Goal: Communication & Community: Answer question/provide support

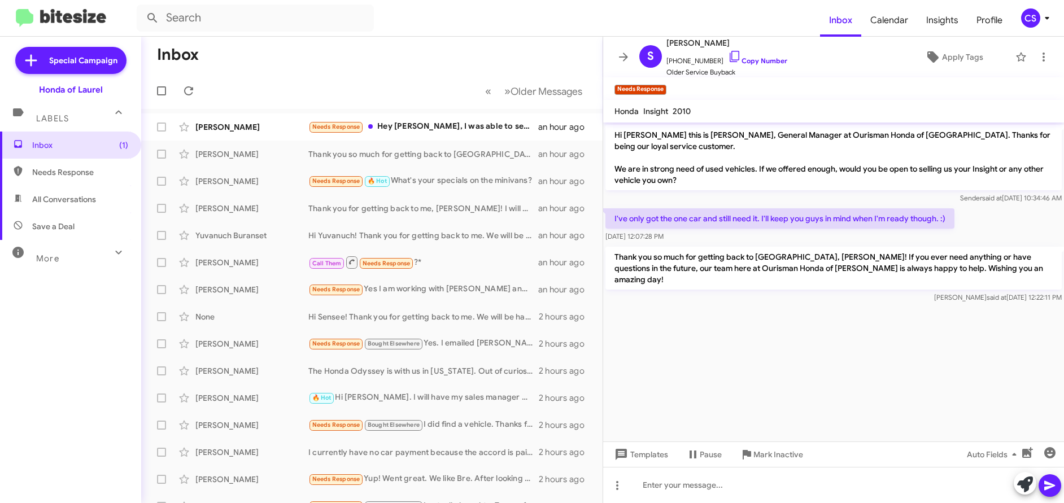
scroll to position [1, 0]
click at [236, 129] on div "[PERSON_NAME]" at bounding box center [251, 126] width 113 height 11
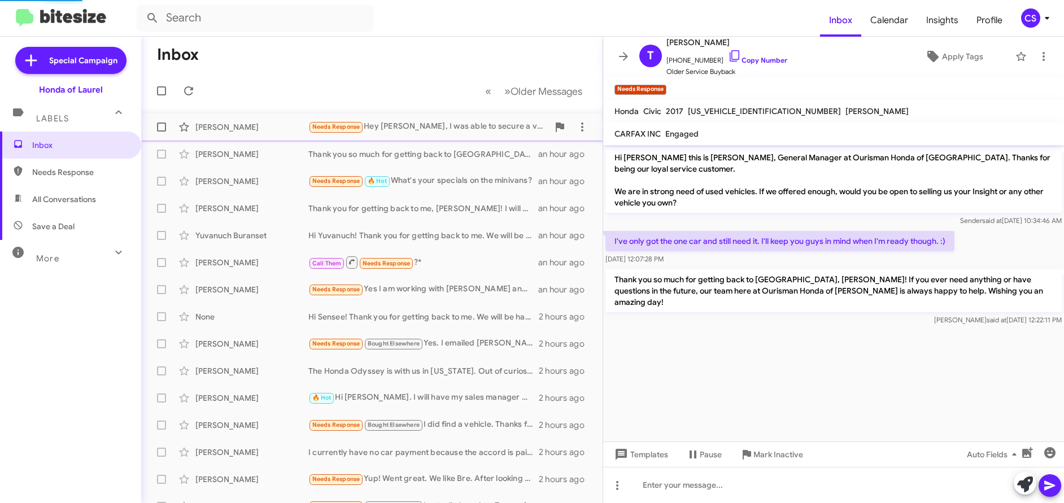
scroll to position [380, 0]
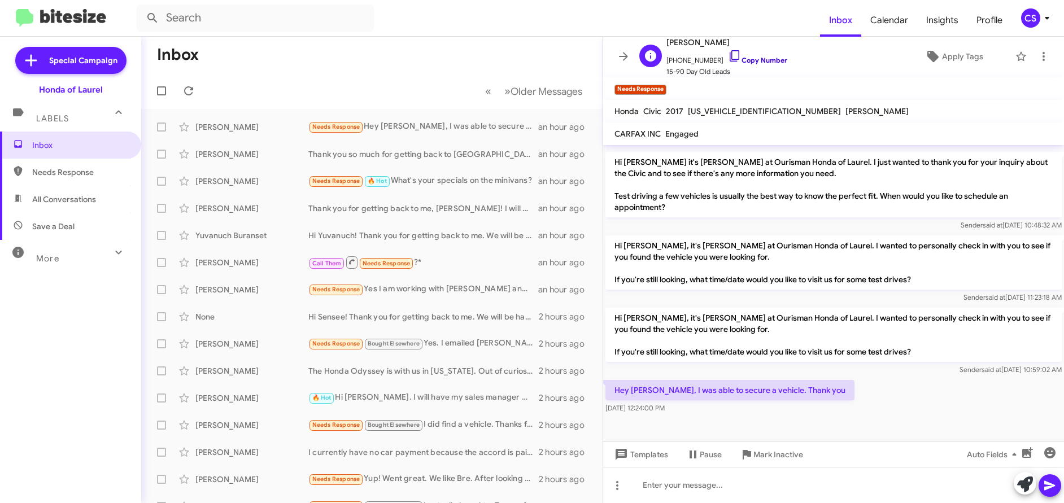
click at [762, 60] on link "Copy Number" at bounding box center [757, 60] width 59 height 8
click at [958, 58] on span "Apply Tags" at bounding box center [962, 56] width 41 height 20
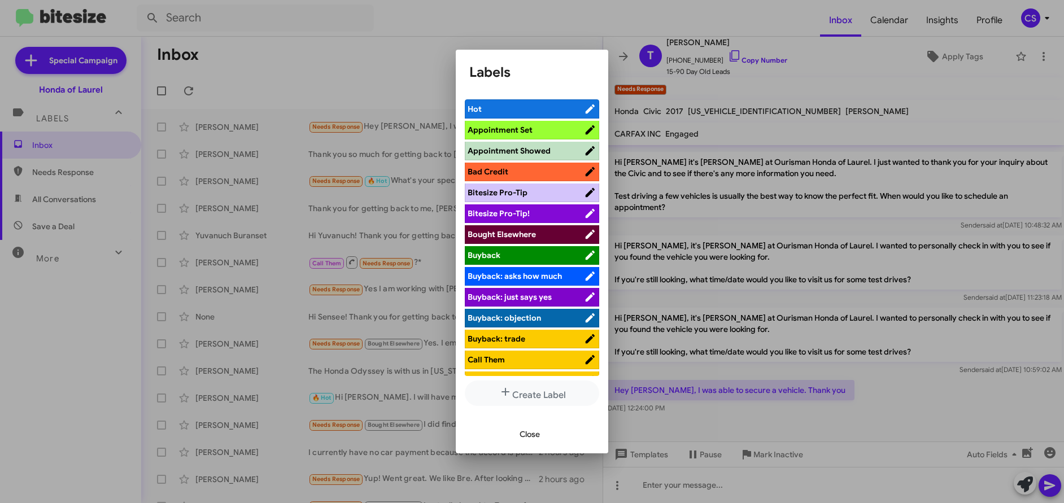
click at [509, 238] on span "Bought Elsewhere" at bounding box center [502, 234] width 68 height 10
click at [536, 437] on span "Close" at bounding box center [530, 434] width 20 height 20
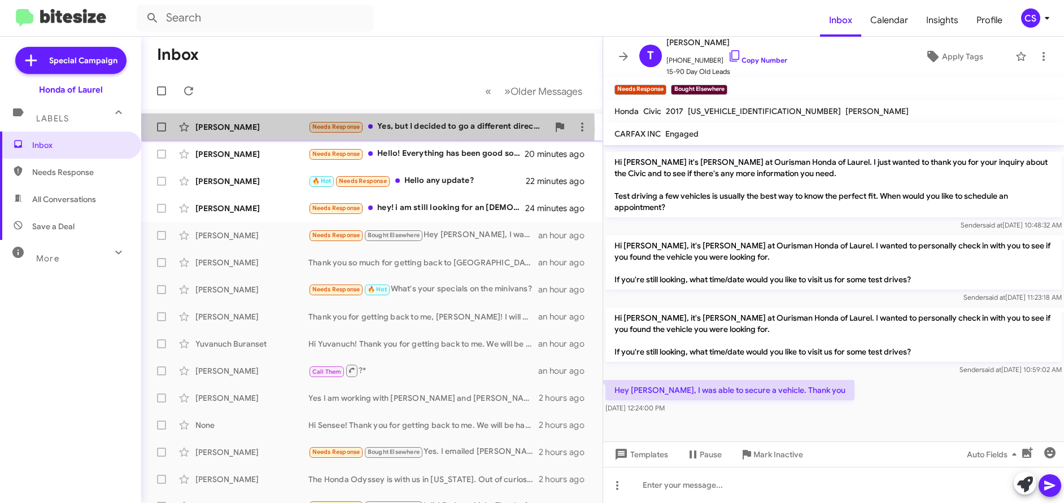
click at [240, 129] on div "[PERSON_NAME]" at bounding box center [251, 126] width 113 height 11
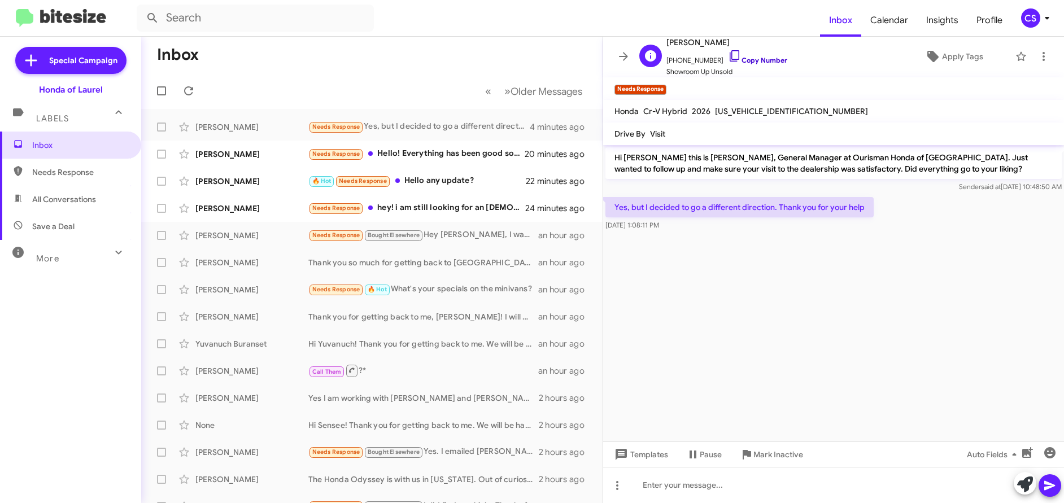
click at [761, 60] on link "Copy Number" at bounding box center [757, 60] width 59 height 8
click at [958, 55] on span "Apply Tags" at bounding box center [962, 56] width 41 height 20
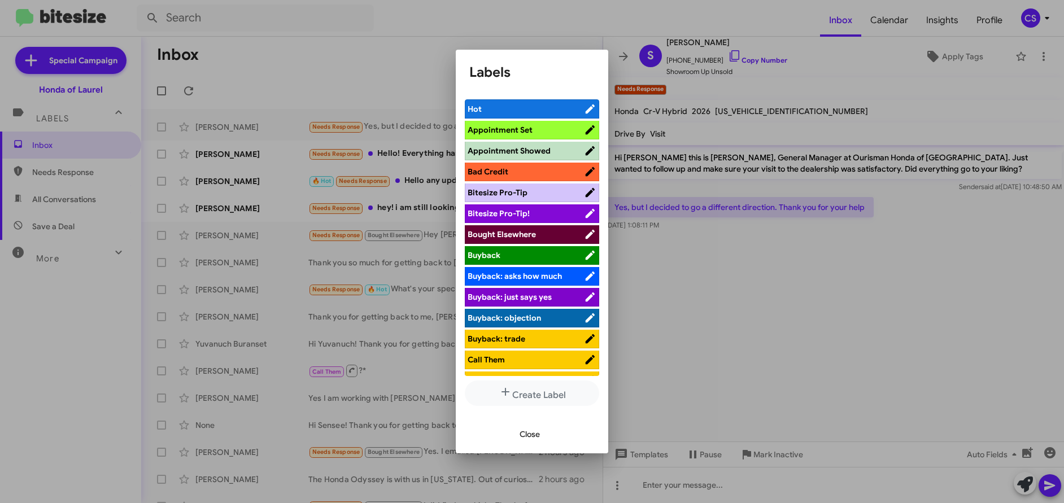
click at [522, 236] on span "Bought Elsewhere" at bounding box center [502, 234] width 68 height 10
click at [536, 435] on span "Close" at bounding box center [530, 434] width 20 height 20
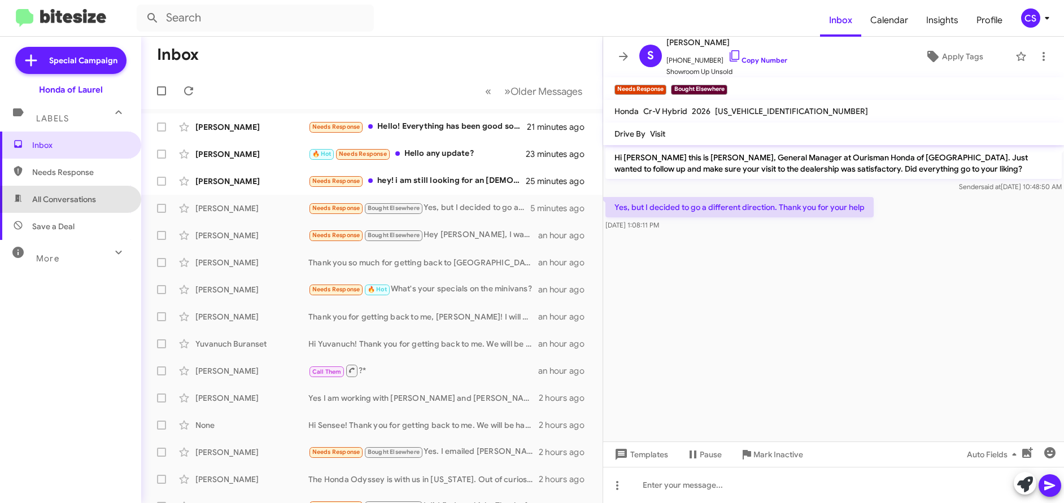
click at [81, 201] on span "All Conversations" at bounding box center [64, 199] width 64 height 11
type input "in:all-conversations"
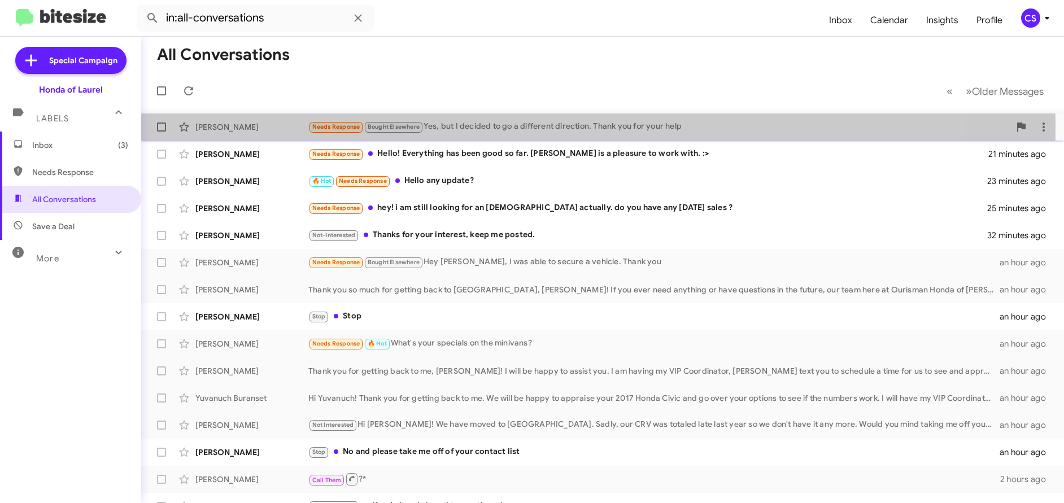
click at [222, 128] on div "[PERSON_NAME]" at bounding box center [251, 126] width 113 height 11
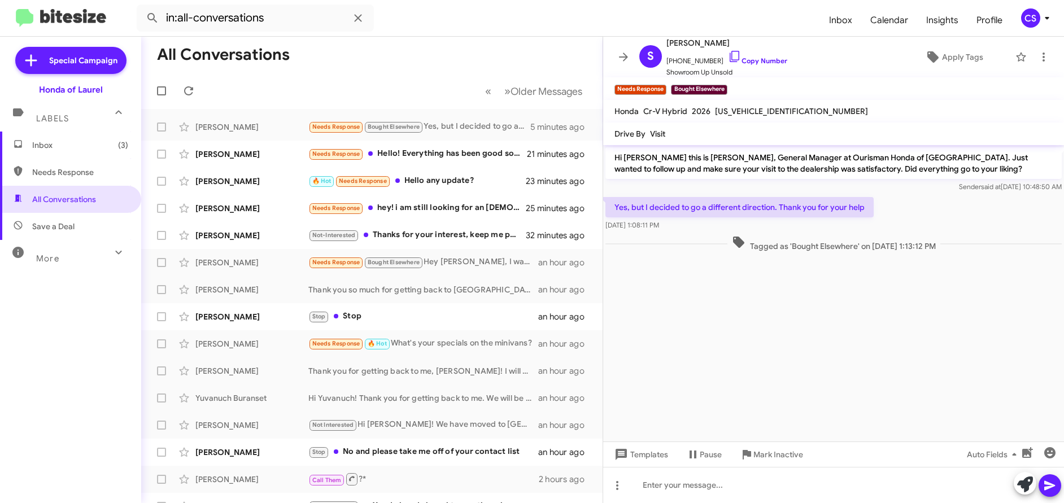
drag, startPoint x: 616, startPoint y: 158, endPoint x: 922, endPoint y: 311, distance: 343.1
click at [922, 311] on cdk-virtual-scroll-viewport "Hi [PERSON_NAME] this is [PERSON_NAME], General Manager at Ourisman Honda of [G…" at bounding box center [833, 293] width 461 height 297
copy div "Hi [PERSON_NAME] this is [PERSON_NAME], General Manager at Ourisman Honda of [G…"
click at [424, 50] on mat-toolbar-row "All Conversations" at bounding box center [372, 55] width 462 height 36
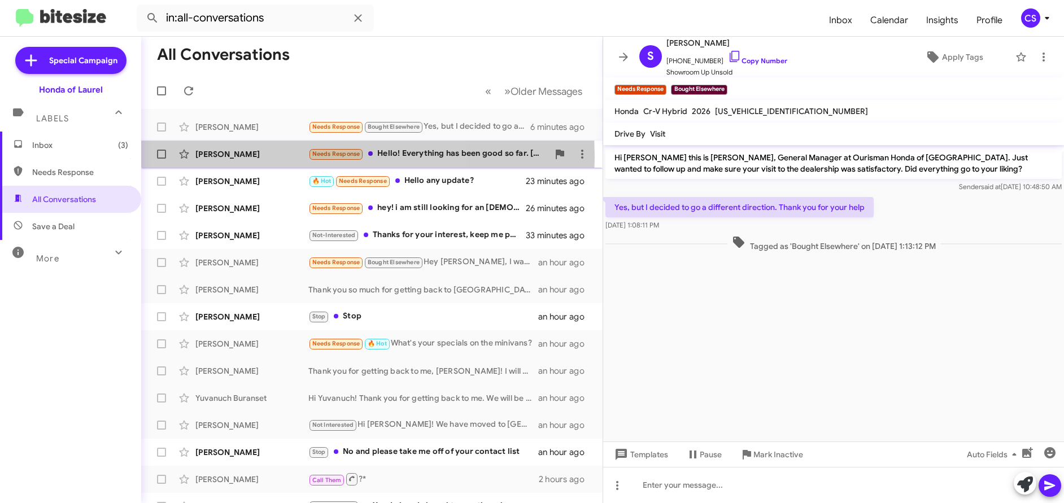
click at [243, 157] on div "[PERSON_NAME]" at bounding box center [251, 154] width 113 height 11
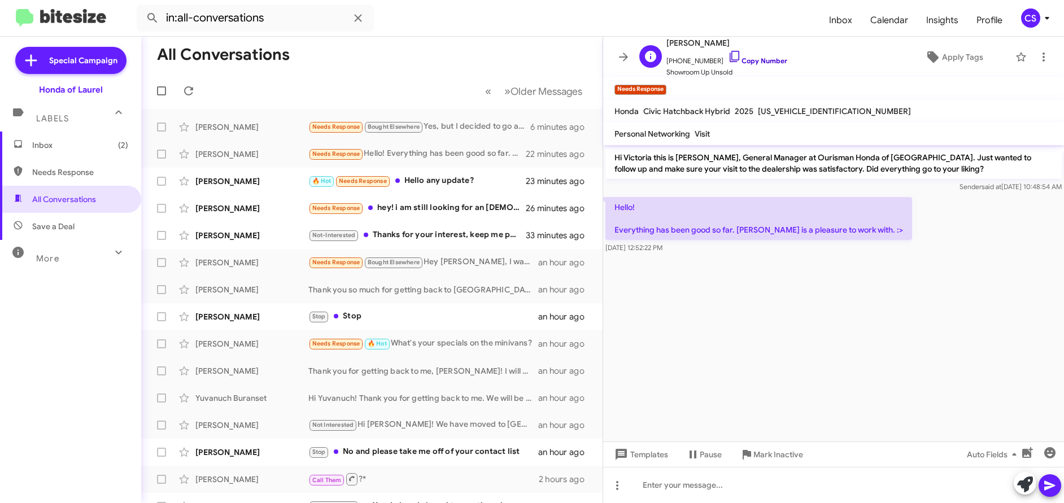
drag, startPoint x: 764, startPoint y: 59, endPoint x: 773, endPoint y: 60, distance: 9.1
click at [765, 59] on link "Copy Number" at bounding box center [757, 60] width 59 height 8
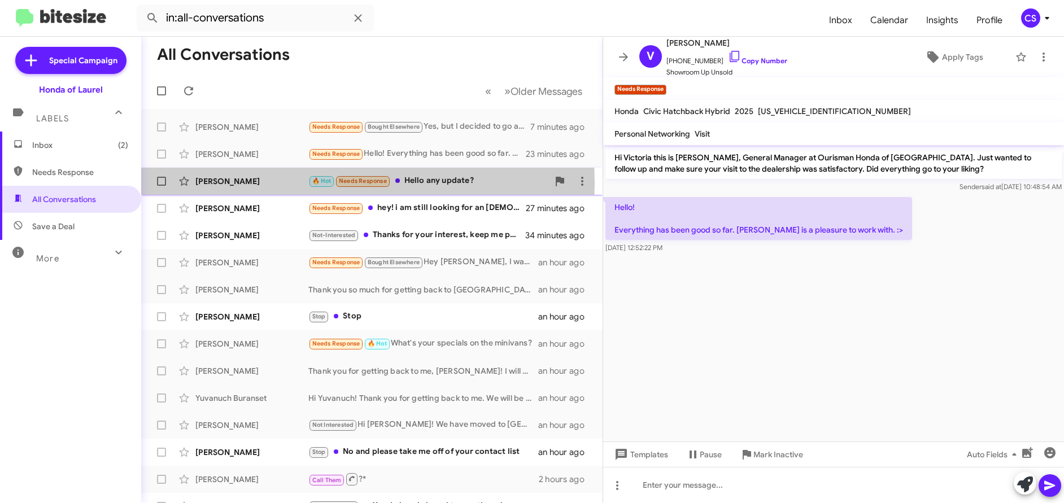
click at [215, 184] on div "[PERSON_NAME]" at bounding box center [251, 181] width 113 height 11
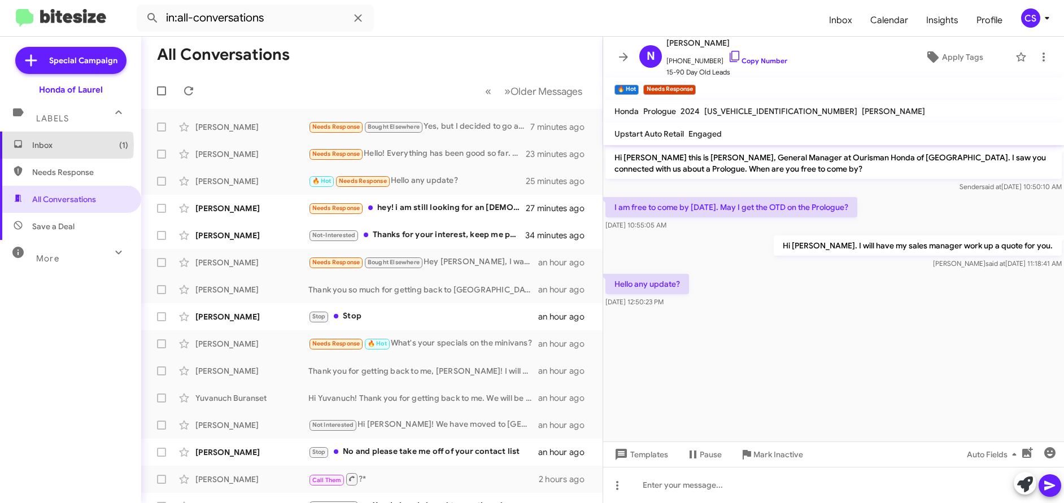
click at [42, 145] on span "Inbox (1)" at bounding box center [80, 145] width 96 height 11
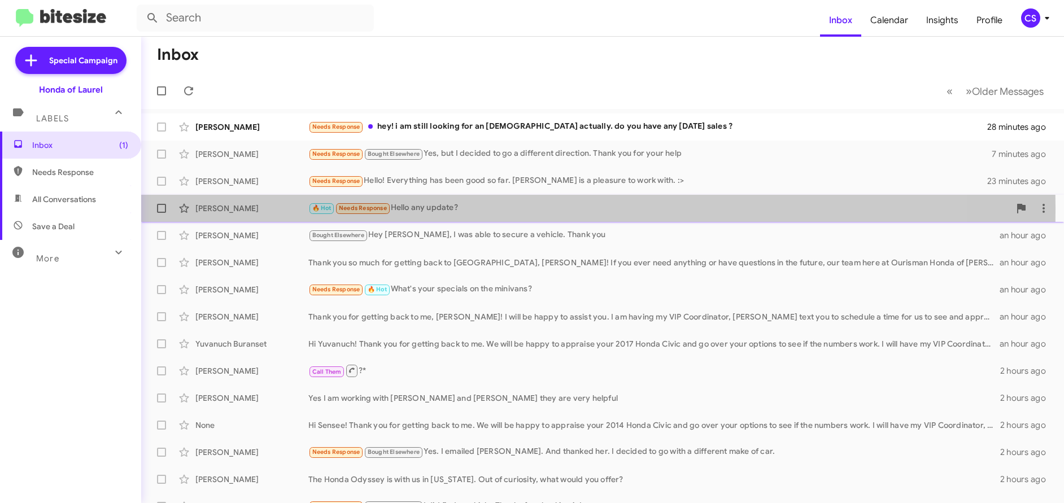
click at [222, 208] on div "[PERSON_NAME]" at bounding box center [251, 208] width 113 height 11
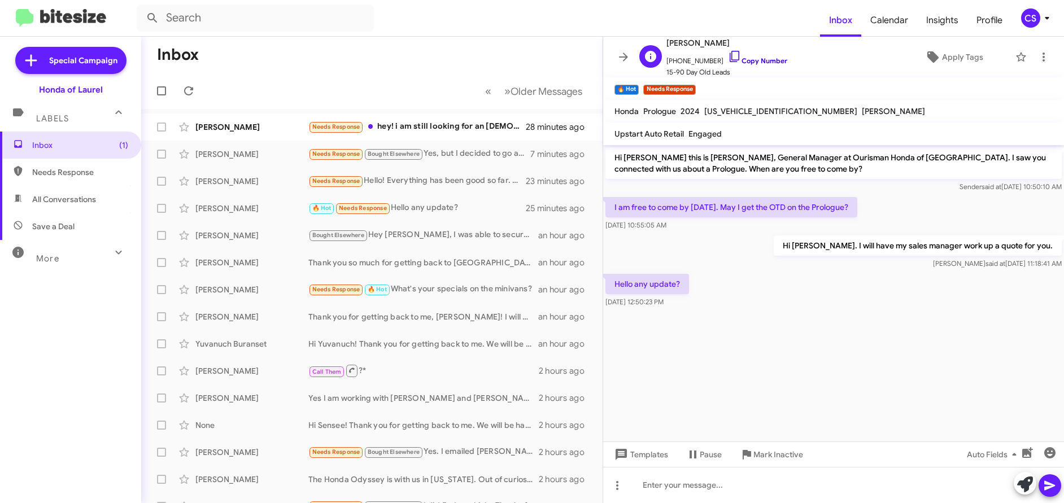
click at [754, 61] on link "Copy Number" at bounding box center [757, 60] width 59 height 8
drag, startPoint x: 615, startPoint y: 285, endPoint x: 685, endPoint y: 286, distance: 70.1
click at [685, 286] on p "Hello any update?" at bounding box center [648, 284] width 84 height 20
copy p "Hello any update?"
click at [489, 20] on form at bounding box center [479, 18] width 684 height 27
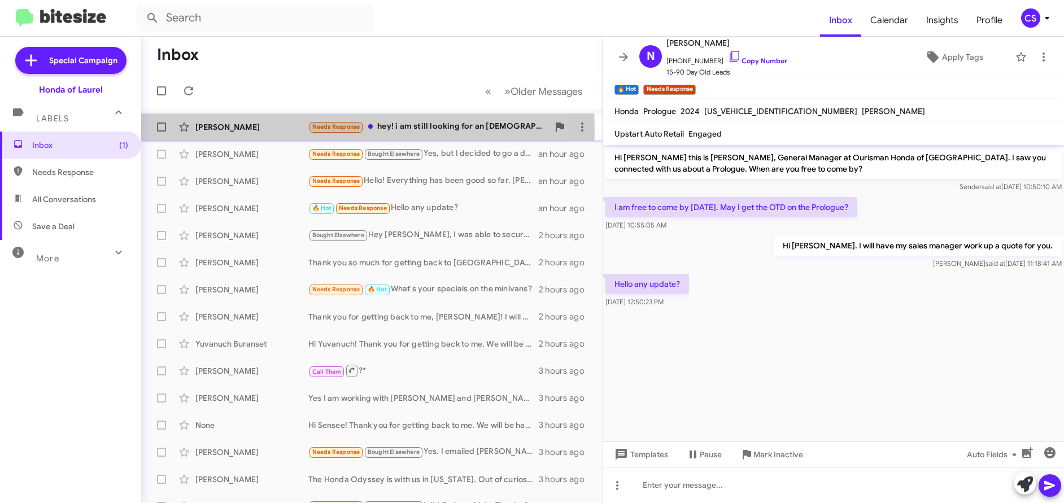
click at [224, 129] on div "[PERSON_NAME]" at bounding box center [251, 126] width 113 height 11
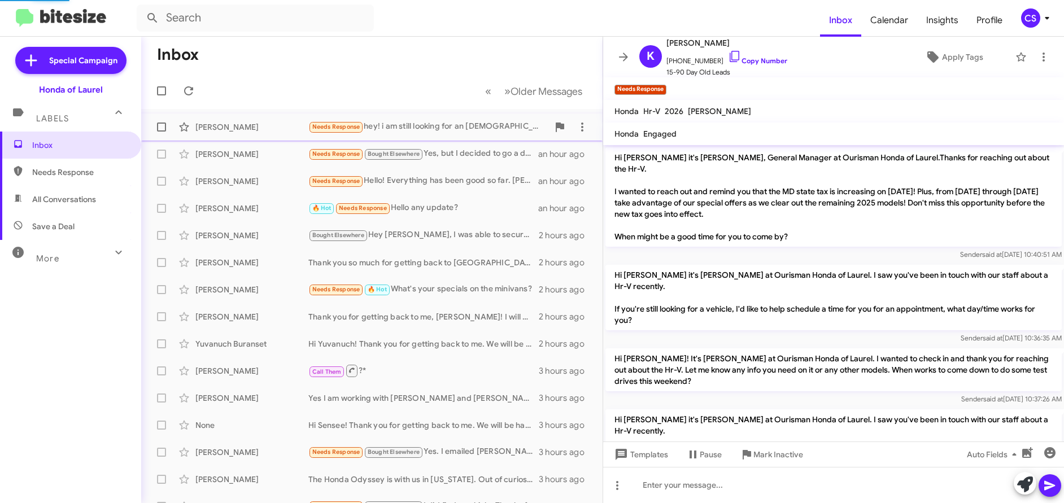
scroll to position [1285, 0]
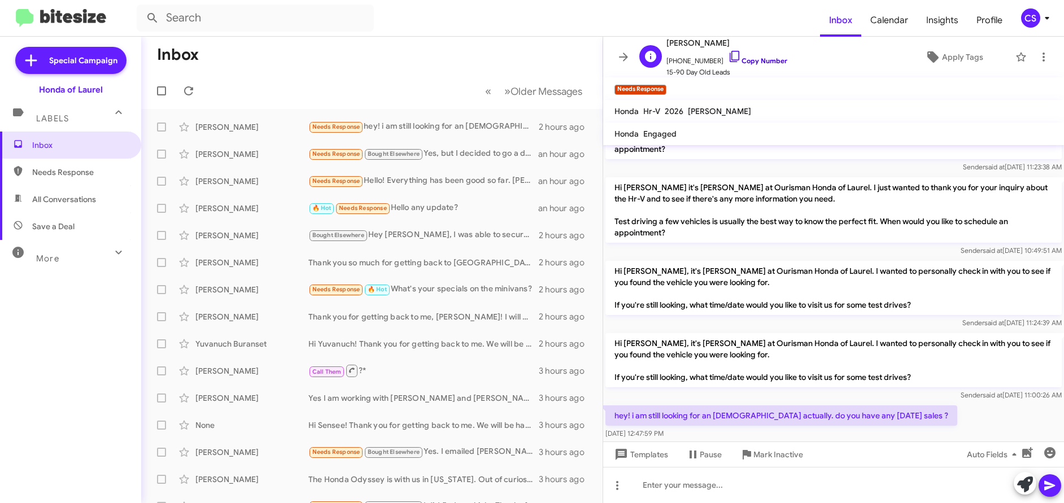
click at [760, 63] on link "Copy Number" at bounding box center [757, 60] width 59 height 8
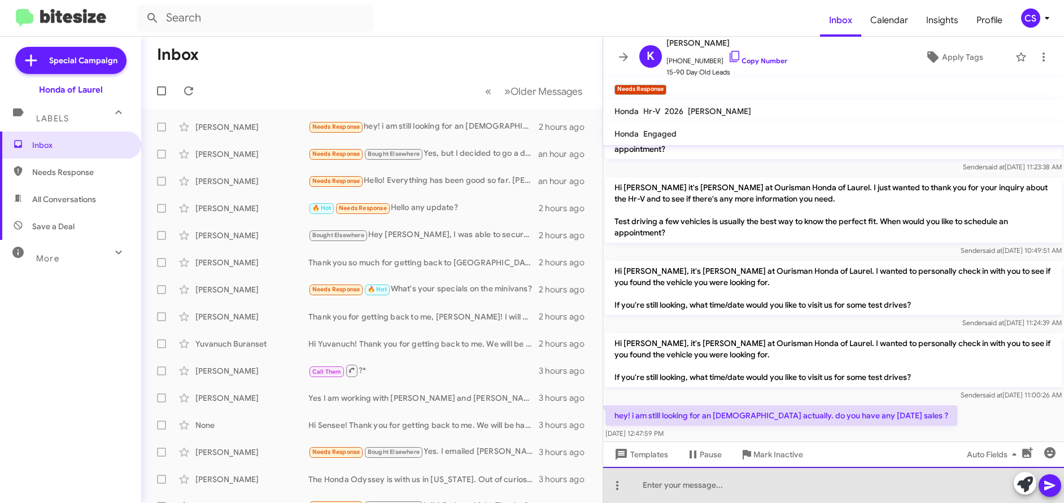
click at [648, 487] on div at bounding box center [833, 485] width 461 height 36
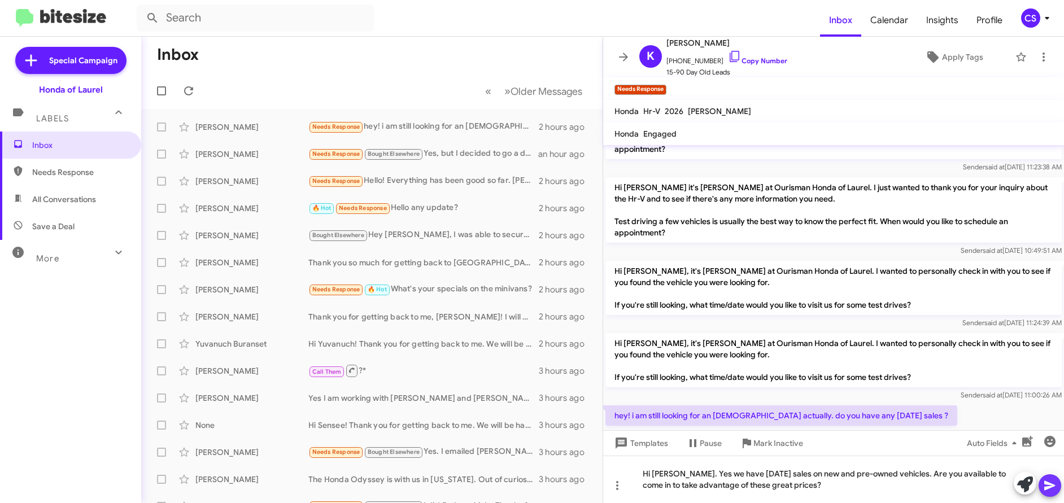
click at [1051, 486] on icon at bounding box center [1049, 486] width 11 height 10
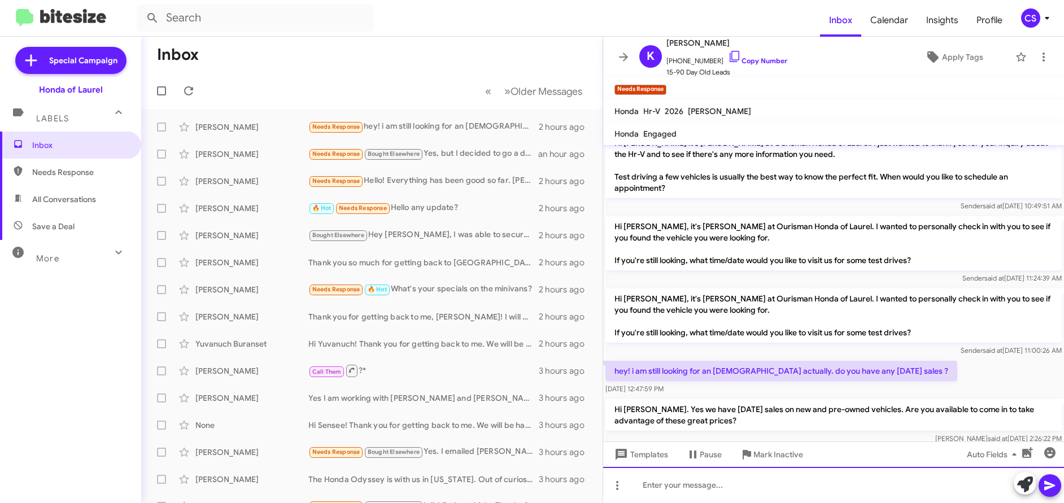
scroll to position [1582, 0]
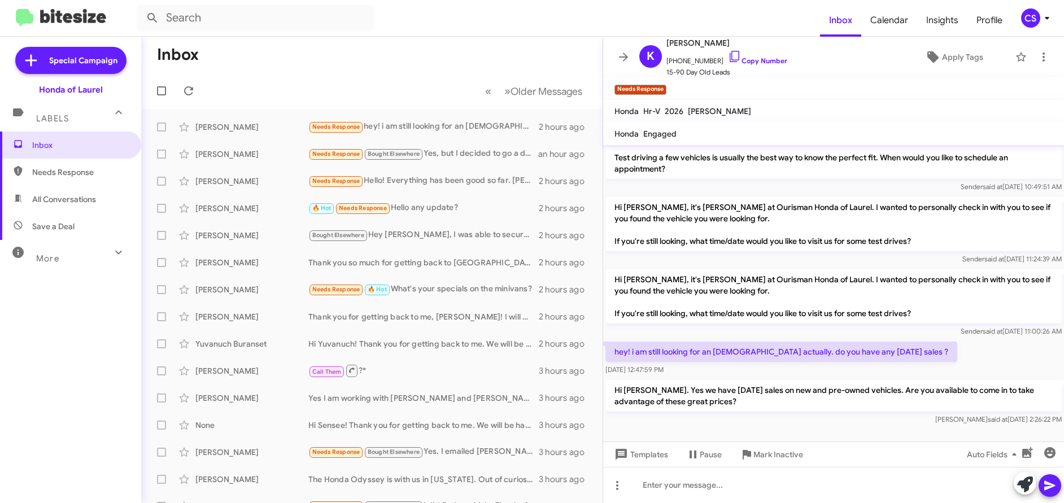
drag, startPoint x: 616, startPoint y: 224, endPoint x: 752, endPoint y: 392, distance: 216.1
click at [752, 392] on cdk-virtual-scroll-viewport "Hi [PERSON_NAME] this is [PERSON_NAME], General Manager at Ourisman Honda of La…" at bounding box center [833, 293] width 461 height 297
copy div "Hi [PERSON_NAME], it's [PERSON_NAME] at Ourisman Honda of Laurel. I wanted to p…"
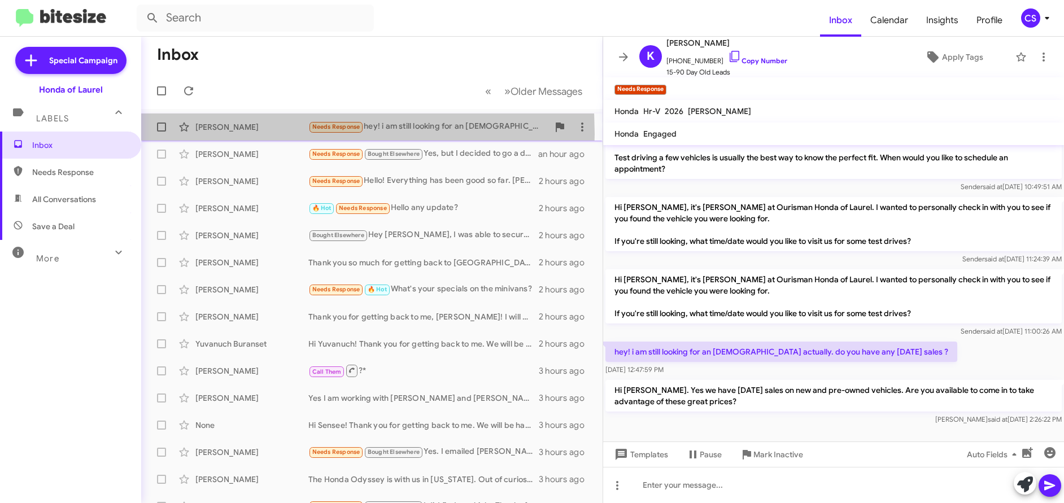
click at [219, 134] on div "[PERSON_NAME] Needs Response hey! i am still looking for an [DEMOGRAPHIC_DATA] …" at bounding box center [371, 127] width 443 height 23
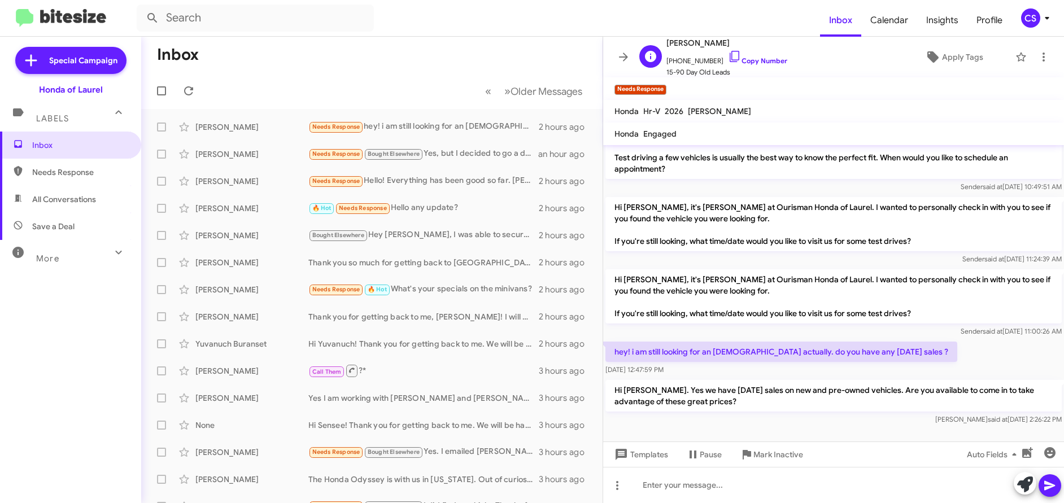
click at [761, 65] on span "[PHONE_NUMBER] Copy Number" at bounding box center [727, 58] width 121 height 17
click at [742, 60] on link "Copy Number" at bounding box center [757, 60] width 59 height 8
